Goal: Task Accomplishment & Management: Manage account settings

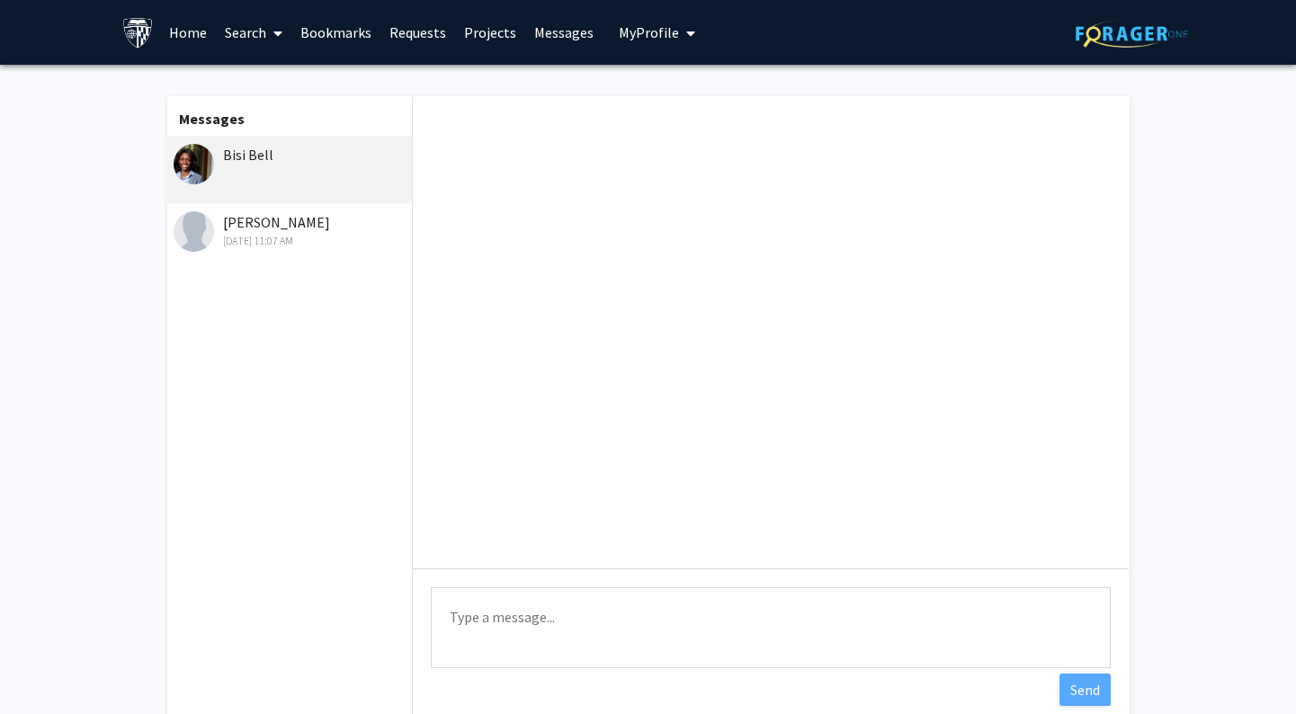
click at [475, 28] on link "Projects" at bounding box center [490, 32] width 70 height 63
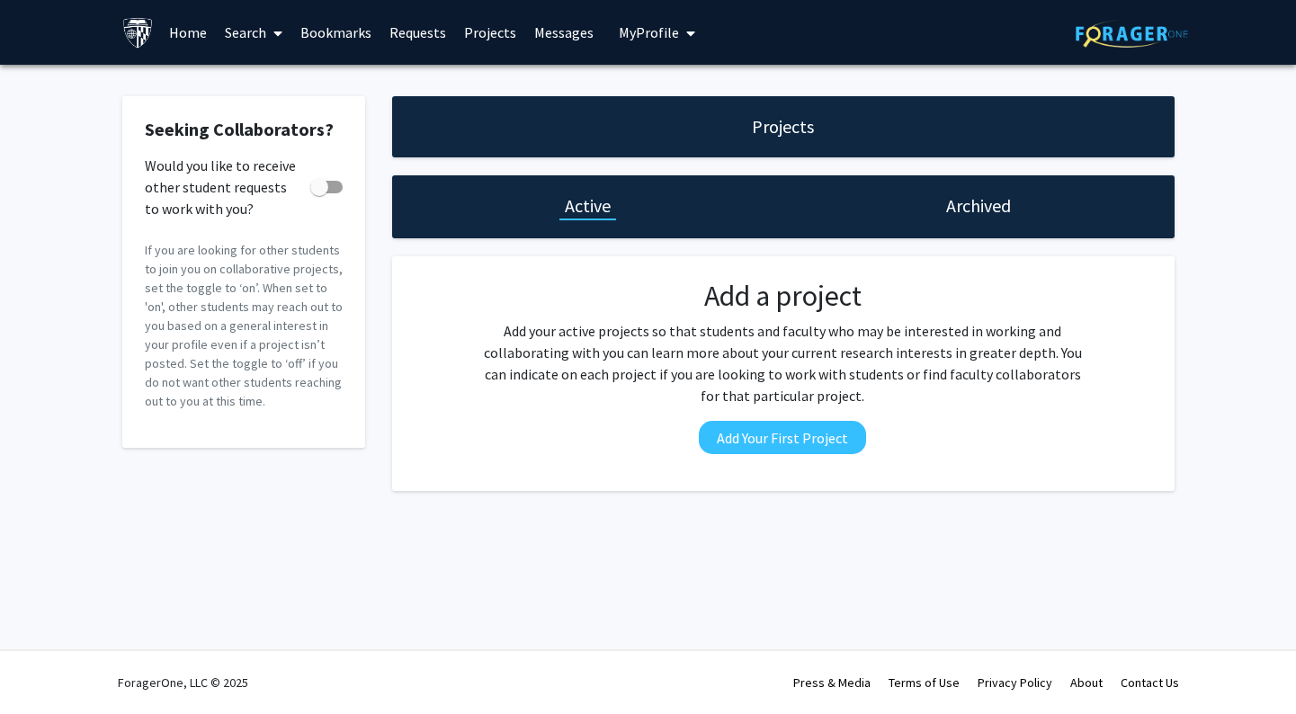
click at [415, 40] on link "Requests" at bounding box center [417, 32] width 75 height 63
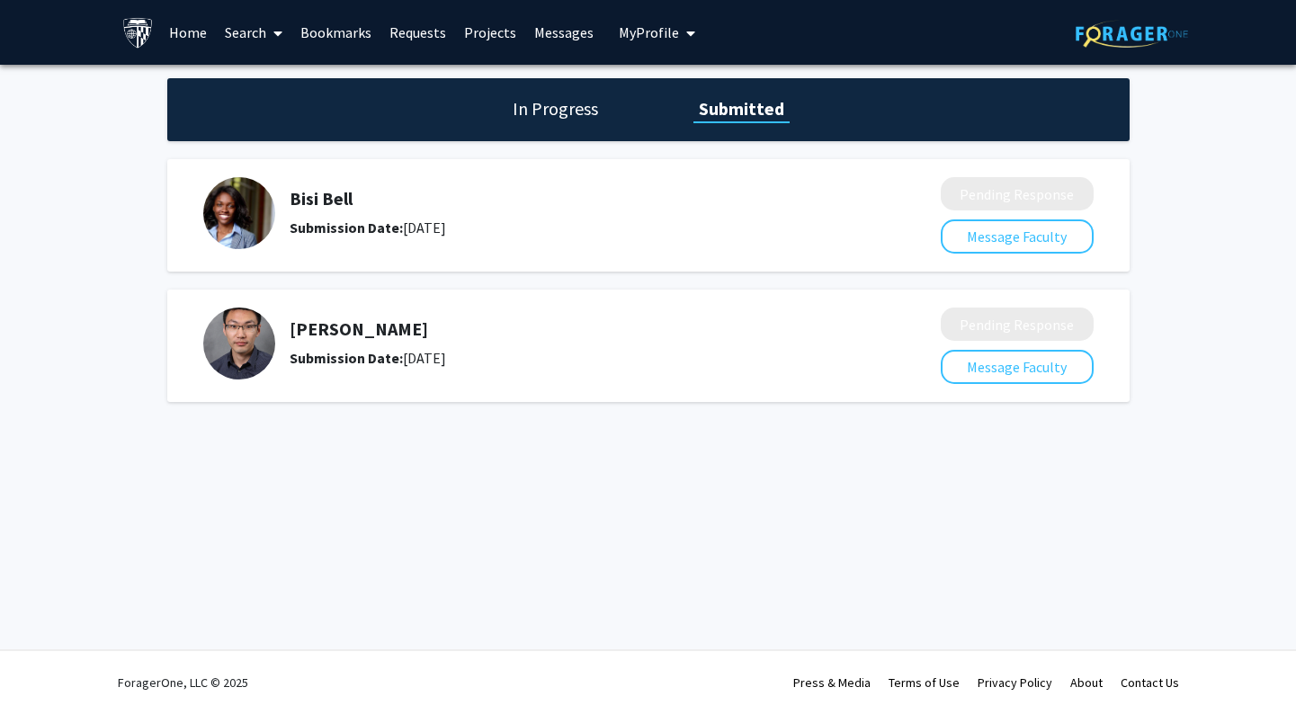
click at [610, 329] on h5 "[PERSON_NAME]" at bounding box center [568, 329] width 556 height 22
click at [292, 347] on div "Submission Date: [DATE]" at bounding box center [568, 358] width 556 height 22
click at [250, 347] on img at bounding box center [239, 344] width 72 height 72
click at [297, 204] on h5 "Bisi Bell" at bounding box center [568, 199] width 556 height 22
click at [640, 39] on span "My Profile" at bounding box center [649, 32] width 60 height 18
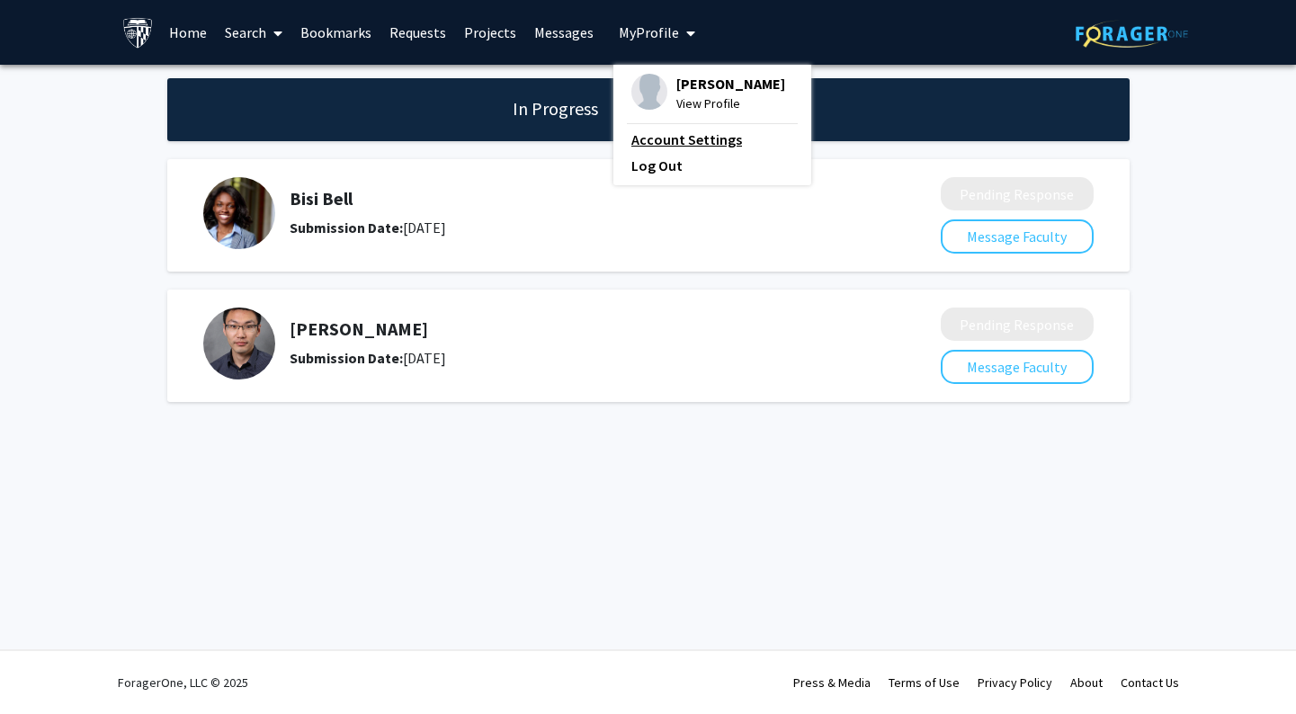
click at [665, 138] on link "Account Settings" at bounding box center [712, 140] width 162 height 22
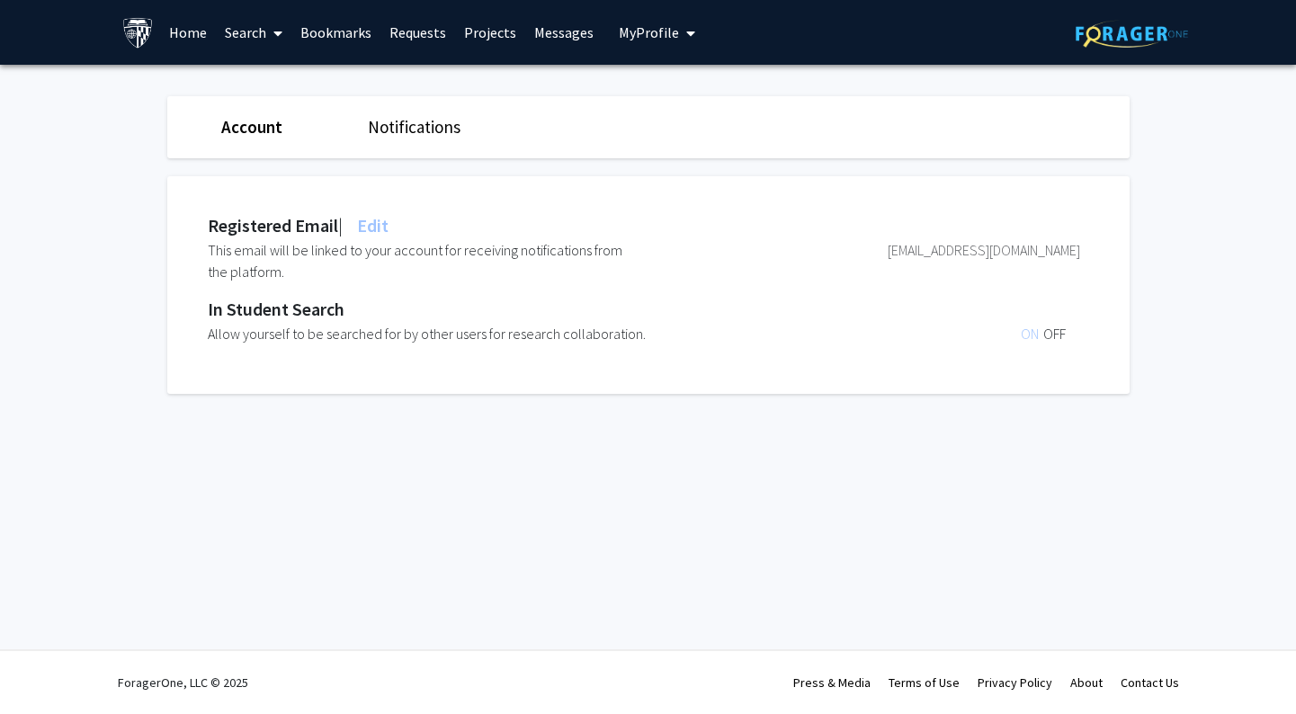
click at [245, 130] on link "Account" at bounding box center [251, 127] width 61 height 22
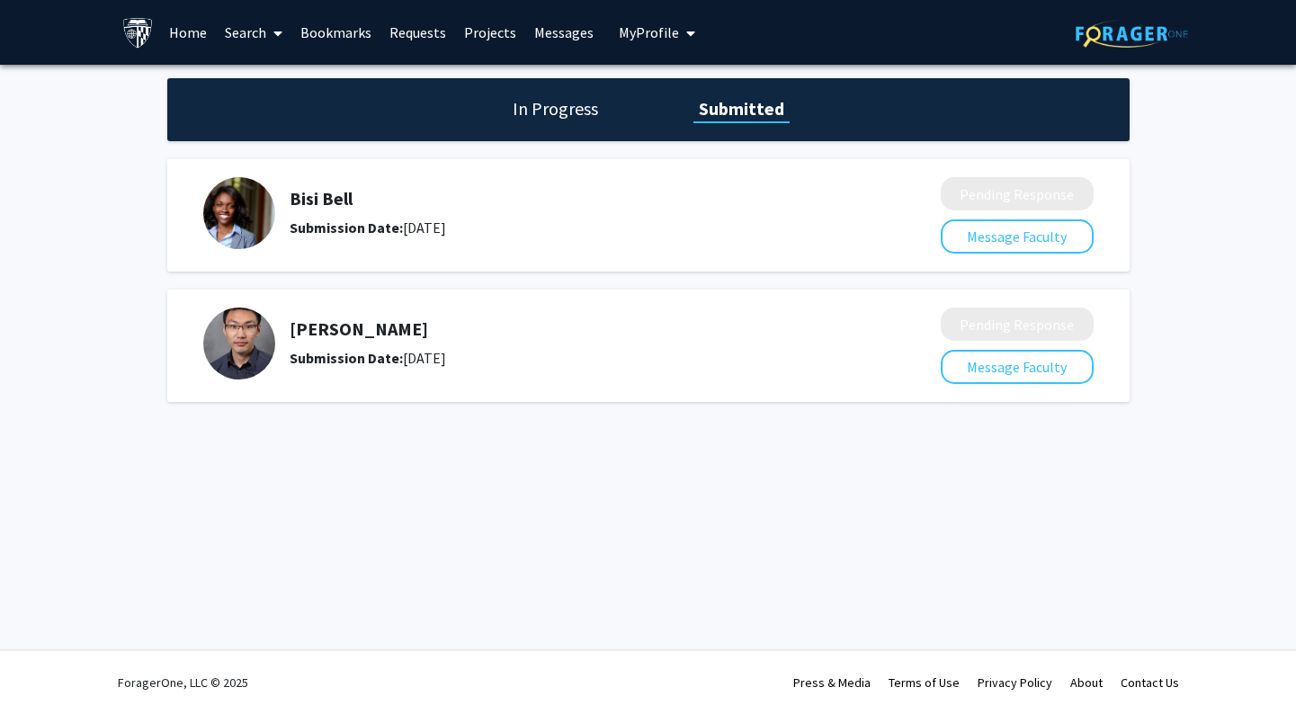
click at [359, 354] on b "Submission Date:" at bounding box center [346, 358] width 113 height 18
